Goal: Check status: Check status

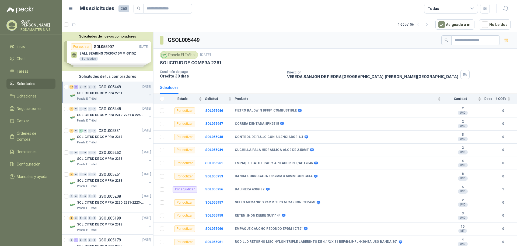
scroll to position [145, 0]
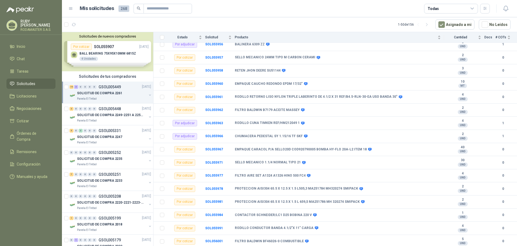
click at [106, 58] on div "Solicitudes de nuevos compradores Por cotizar SOL055907 [DATE] BALL BEARING 75X…" at bounding box center [107, 51] width 91 height 39
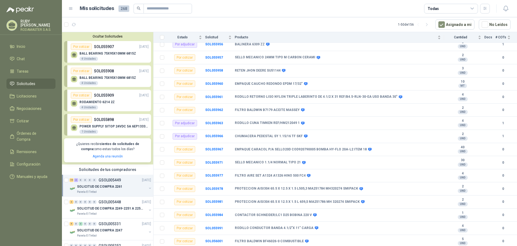
click at [96, 103] on p "RODAMIENTO 6214 2Z" at bounding box center [97, 102] width 35 height 4
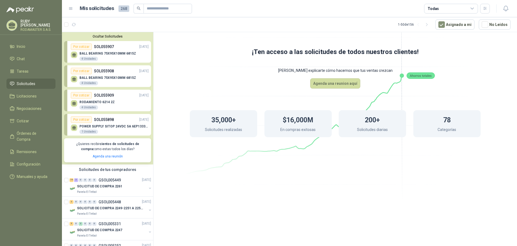
click at [114, 87] on link "Por cotizar SOL055908 [DATE] BALL BEARING 75X95X10MM 6815Z 4 Unidades" at bounding box center [107, 76] width 87 height 22
click at [108, 98] on div "Por cotizar SOL055909 [DATE]" at bounding box center [110, 95] width 78 height 6
click at [122, 105] on div "RODAMIENTO 6214 2Z 4 Unidades" at bounding box center [110, 103] width 78 height 11
click at [101, 181] on p "GSOL005449" at bounding box center [110, 180] width 22 height 4
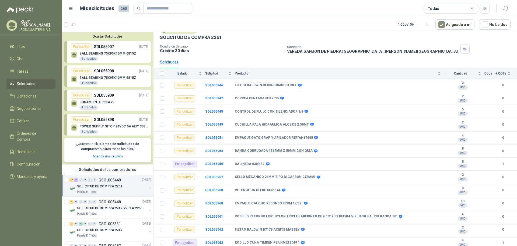
scroll to position [10, 0]
